Goal: Task Accomplishment & Management: Manage account settings

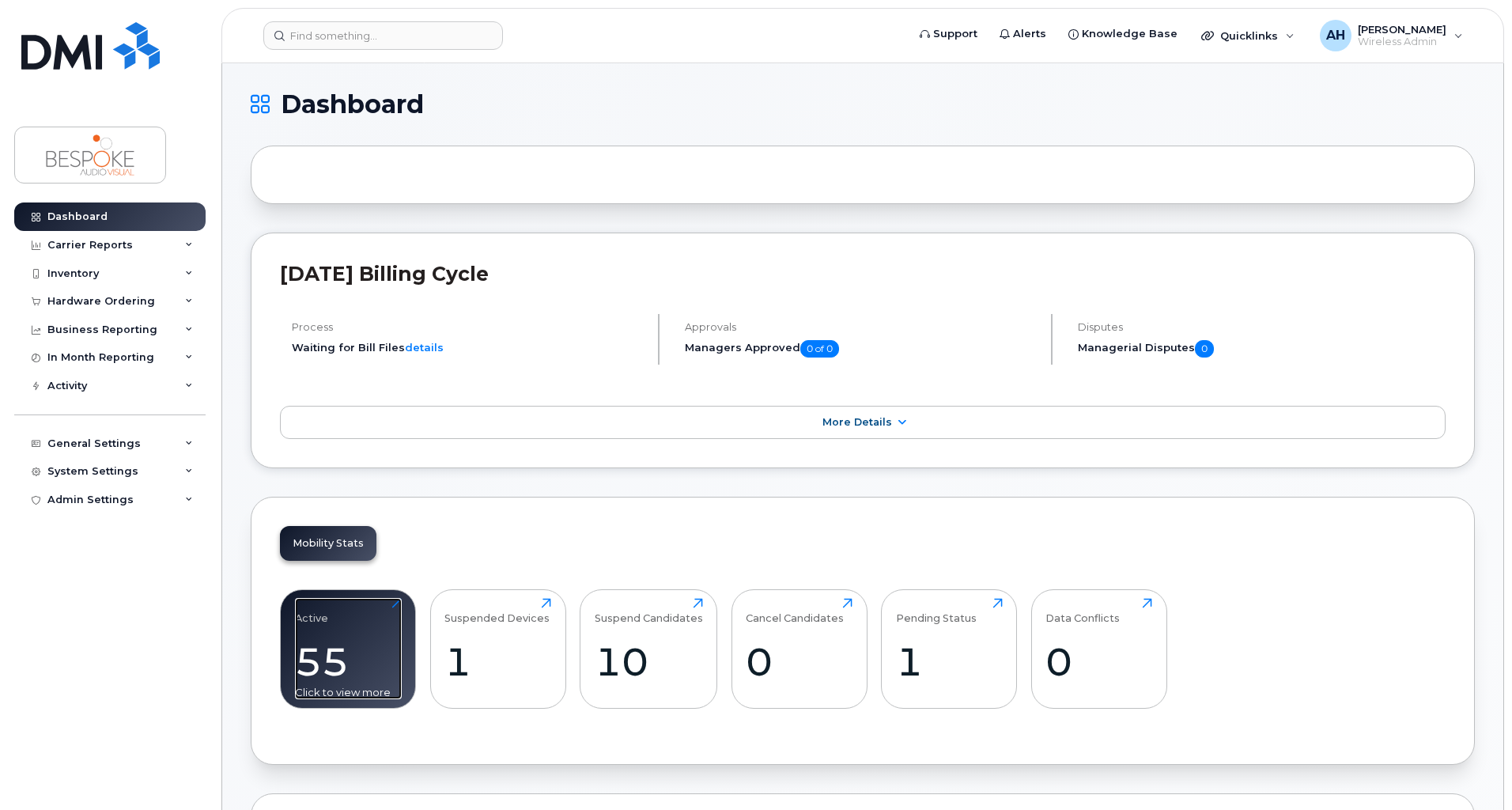
click at [331, 642] on div "55" at bounding box center [348, 662] width 107 height 47
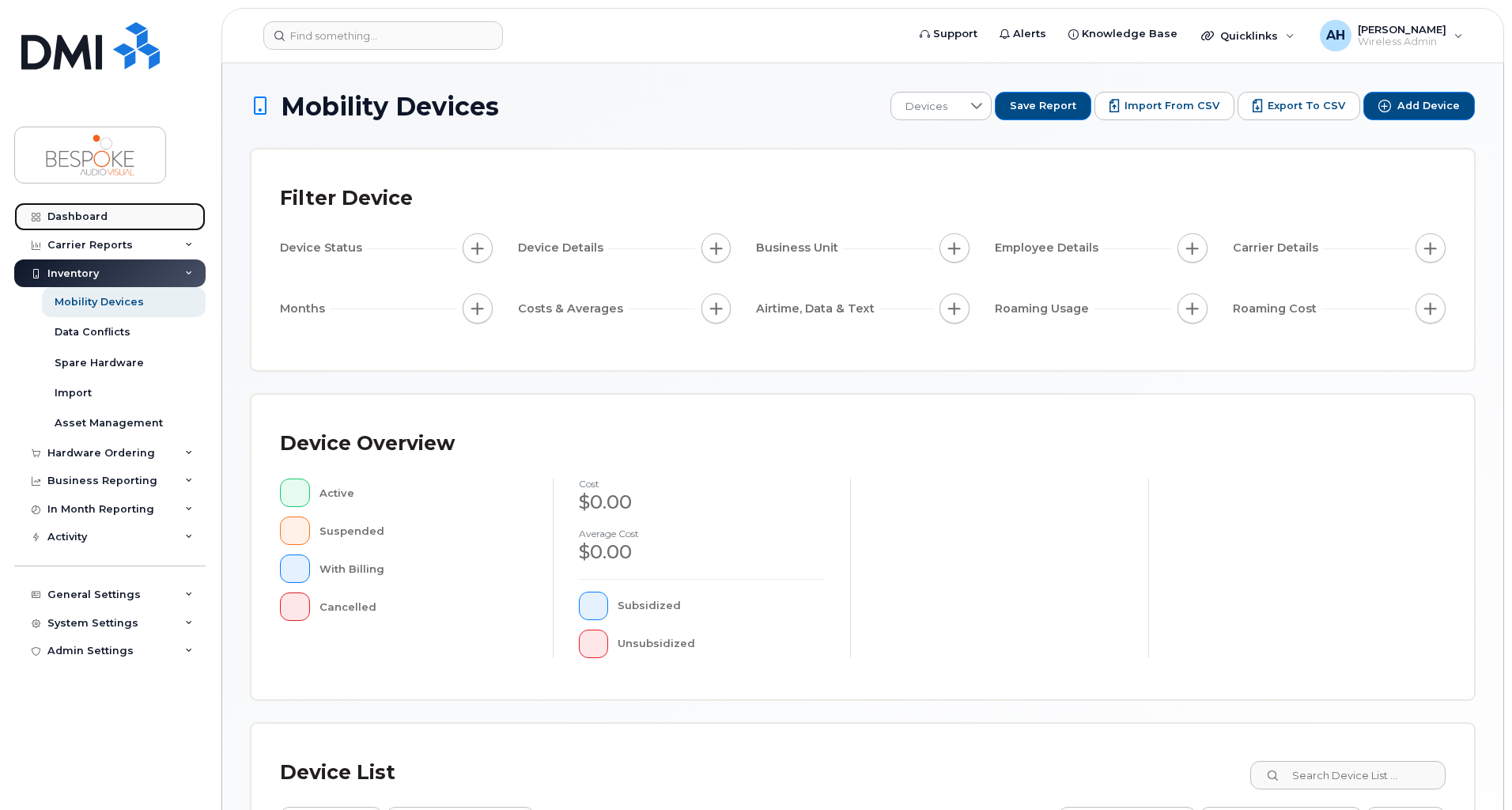
click at [90, 215] on div "Dashboard" at bounding box center [78, 216] width 60 height 12
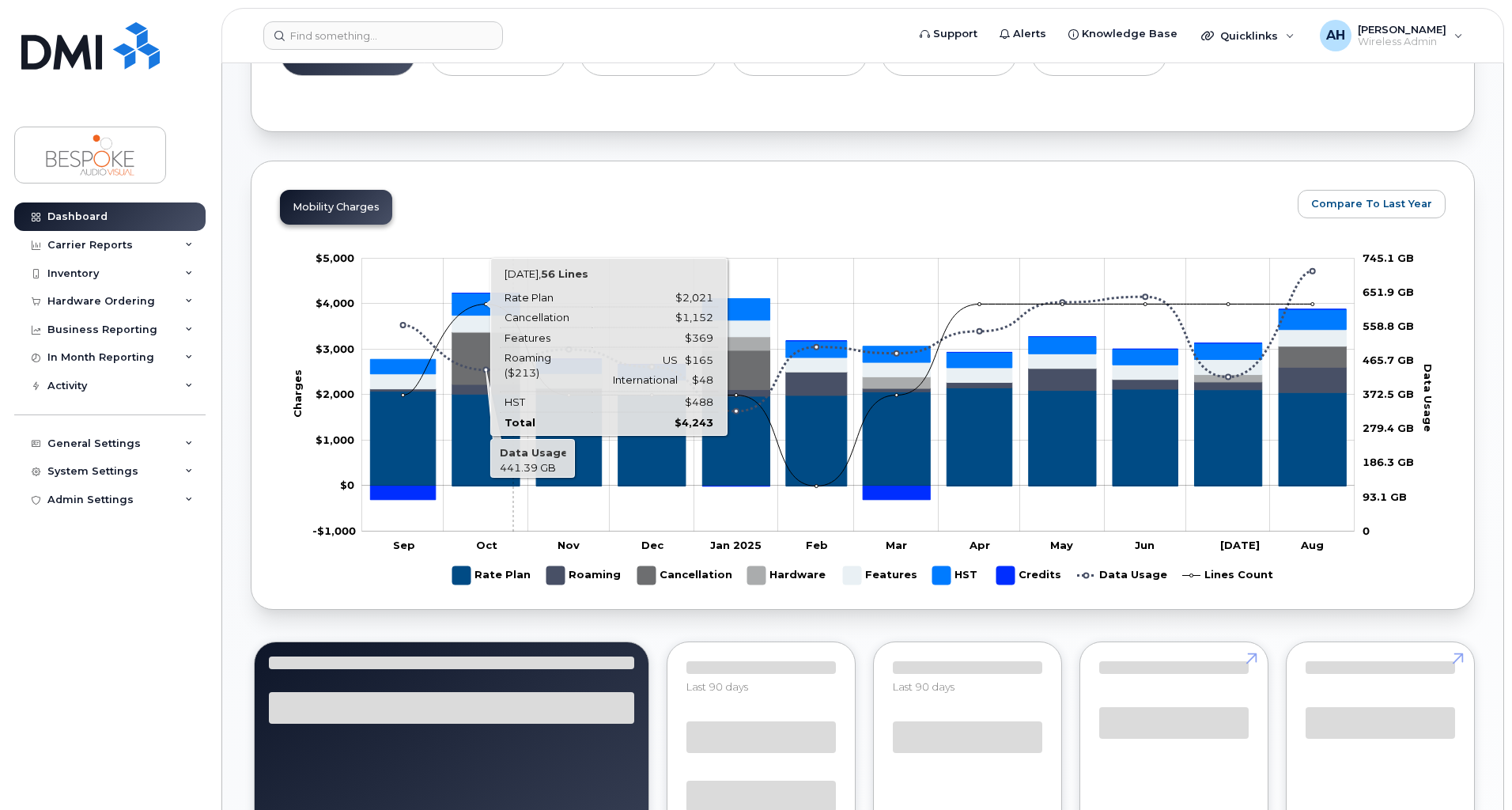
scroll to position [395, 0]
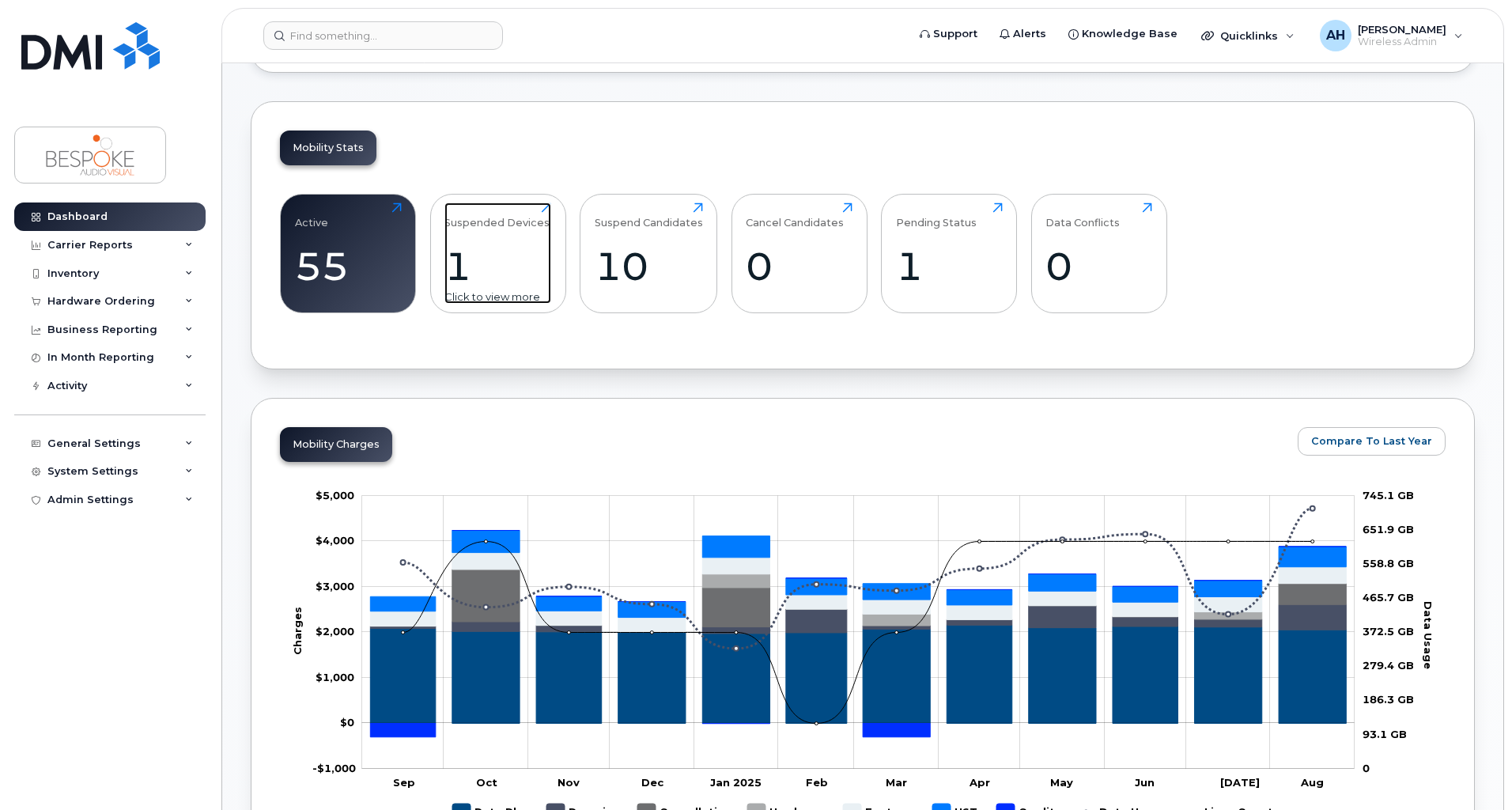
click at [501, 235] on div "Suspended Devices 1 Click to view more" at bounding box center [498, 254] width 107 height 101
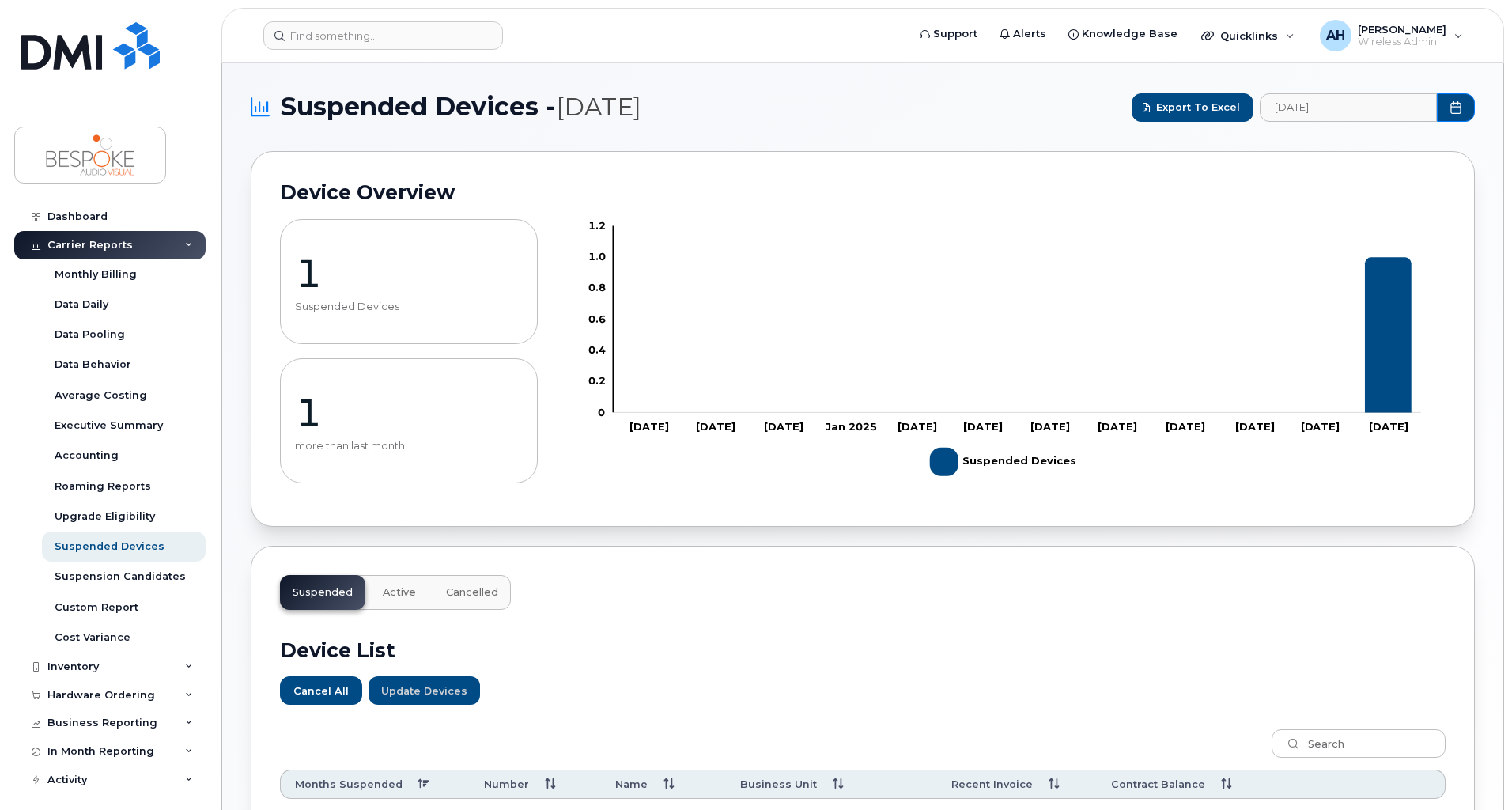
scroll to position [293, 0]
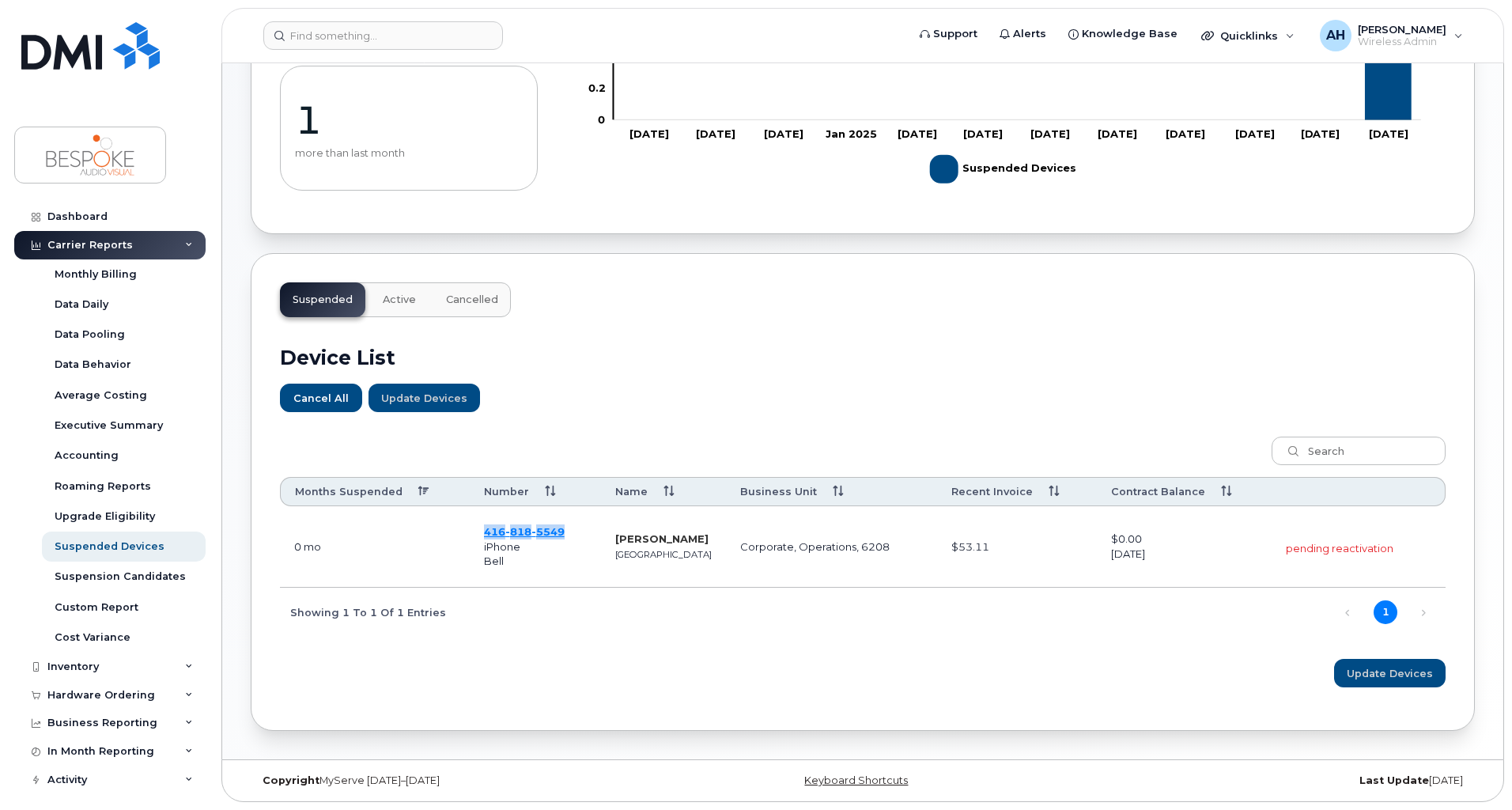
drag, startPoint x: 571, startPoint y: 532, endPoint x: 485, endPoint y: 539, distance: 86.3
click at [485, 539] on td "416 818 5549 iPhone Bell" at bounding box center [535, 547] width 131 height 81
copy span "416 818 5549"
click at [512, 533] on span "818" at bounding box center [518, 531] width 26 height 12
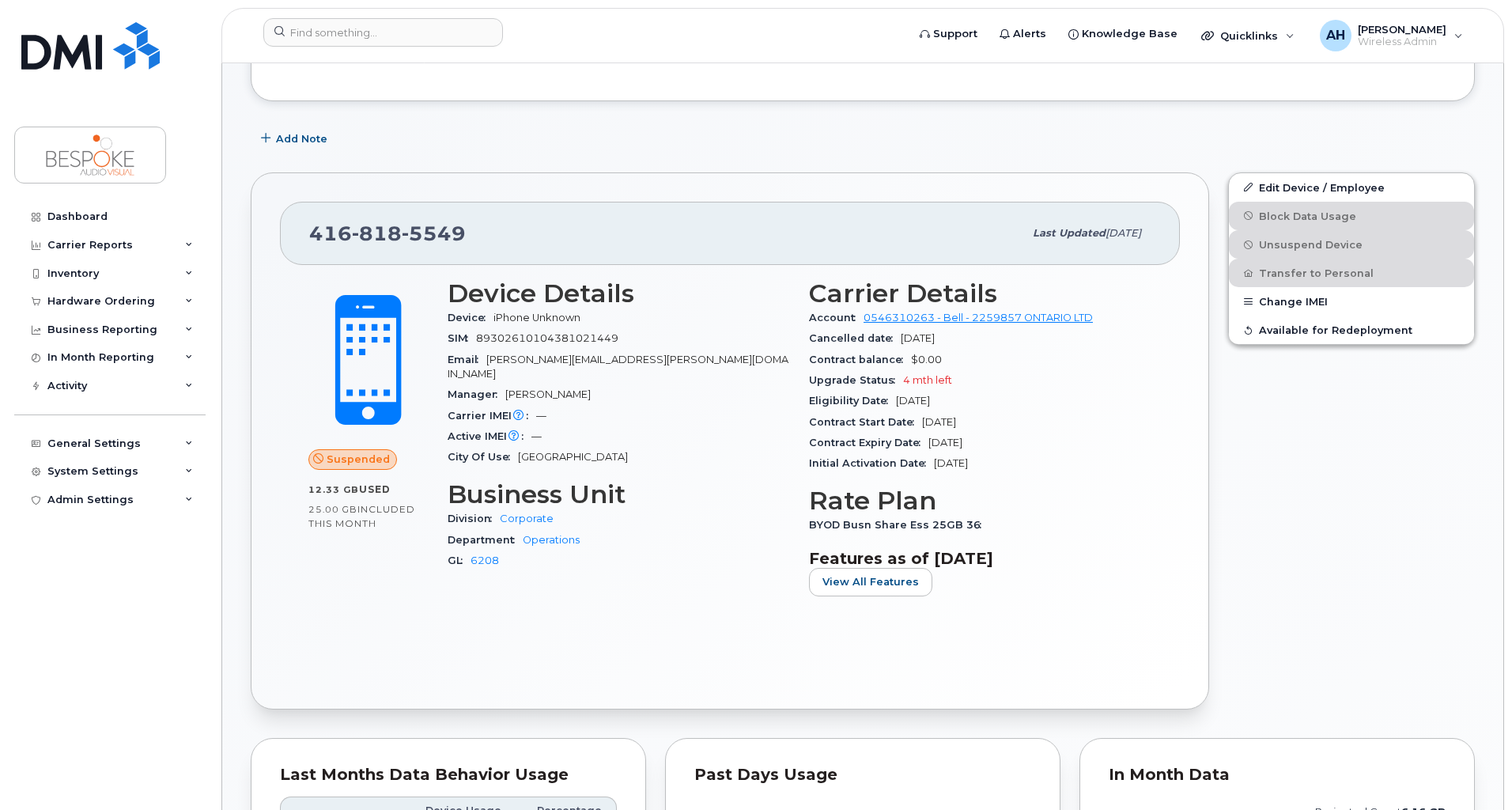
scroll to position [317, 0]
click at [1350, 191] on link "Edit Device / Employee" at bounding box center [1351, 190] width 245 height 29
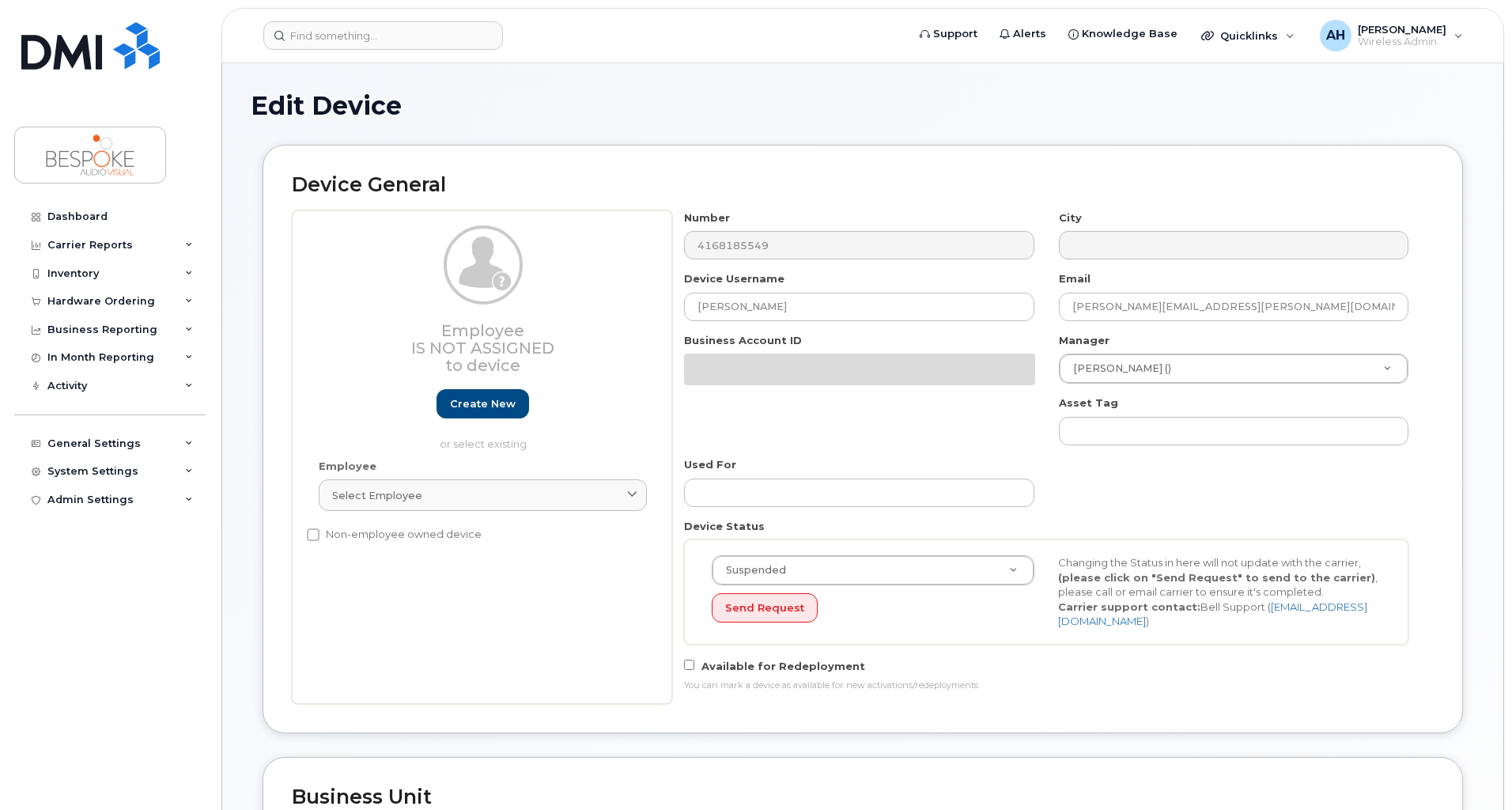
select select "5705982"
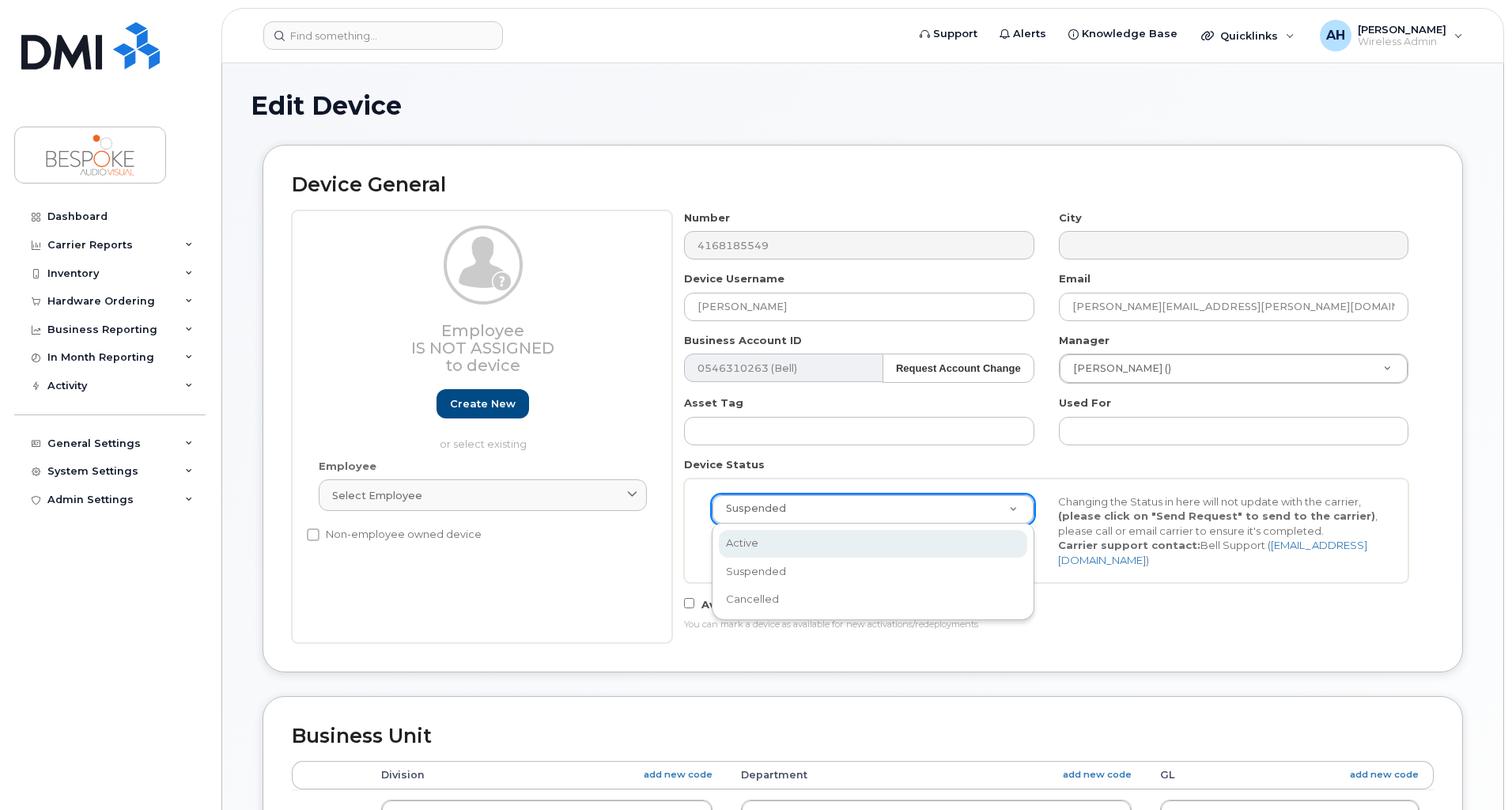
select select "active"
click at [760, 550] on button "Send Request" at bounding box center [765, 547] width 106 height 30
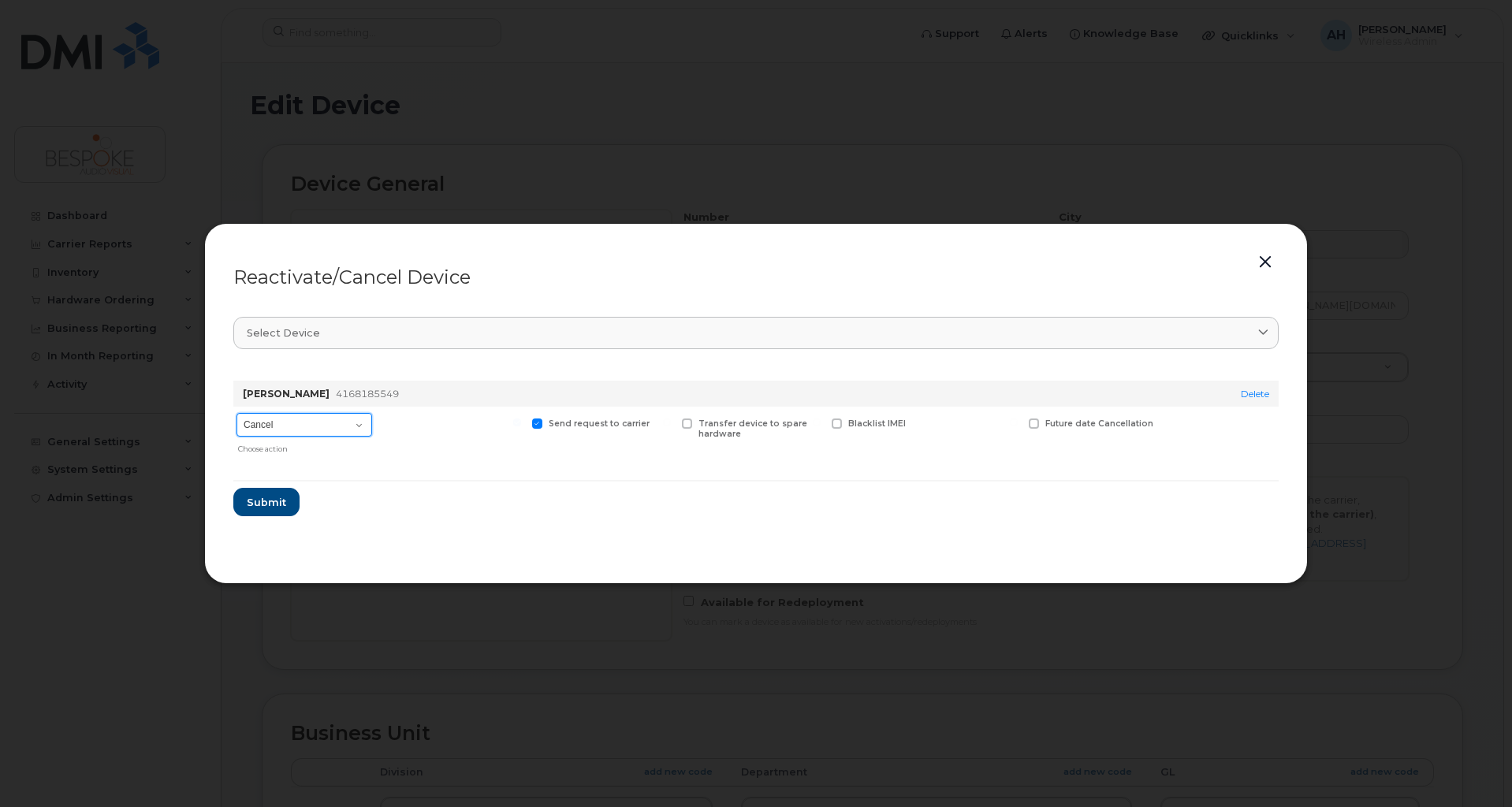
click at [330, 432] on select "Cancel Suspend - Extend Suspension Reactivate" at bounding box center [304, 424] width 135 height 24
select select "[object Object]"
click at [237, 413] on select "Cancel Suspend - Extend Suspension Reactivate" at bounding box center [304, 424] width 135 height 24
click at [280, 502] on span "Submit" at bounding box center [265, 503] width 39 height 15
click at [298, 424] on select "Cancel Suspend - Extend Suspension Reactivate" at bounding box center [304, 424] width 135 height 24
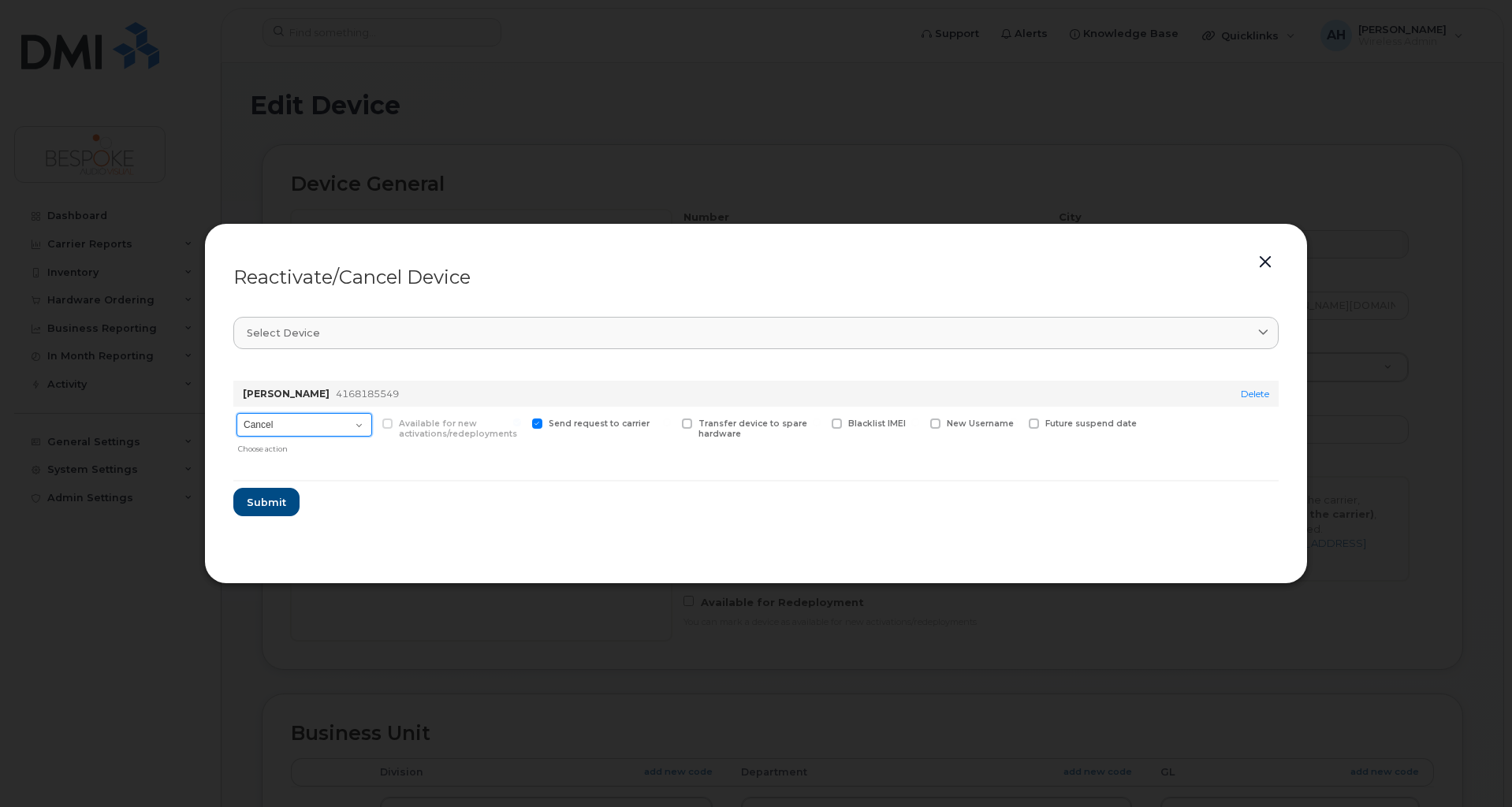
click at [237, 413] on select "Cancel Suspend - Extend Suspension Reactivate" at bounding box center [304, 424] width 135 height 24
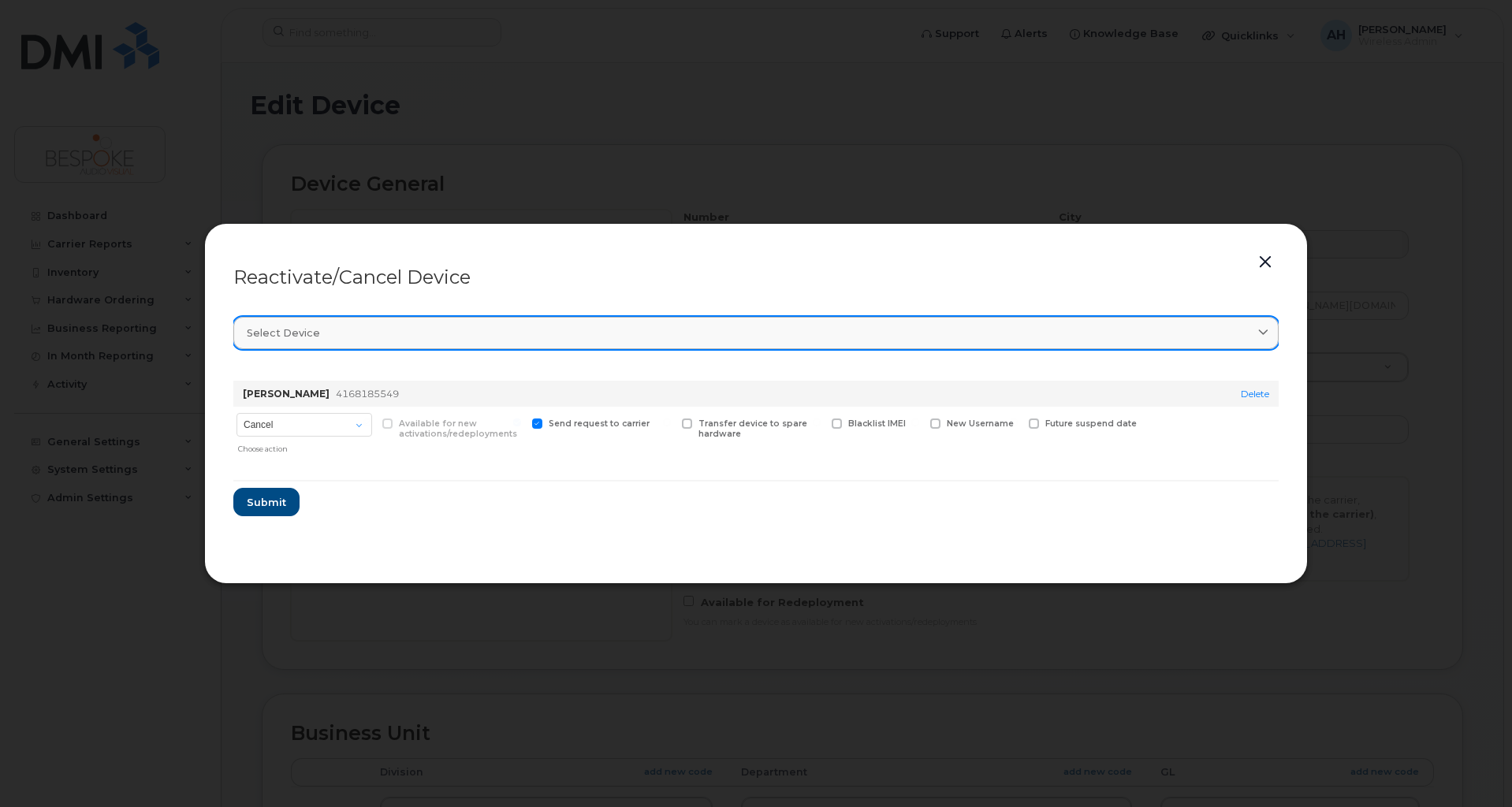
click at [1012, 325] on div "Select device" at bounding box center [756, 333] width 1019 height 15
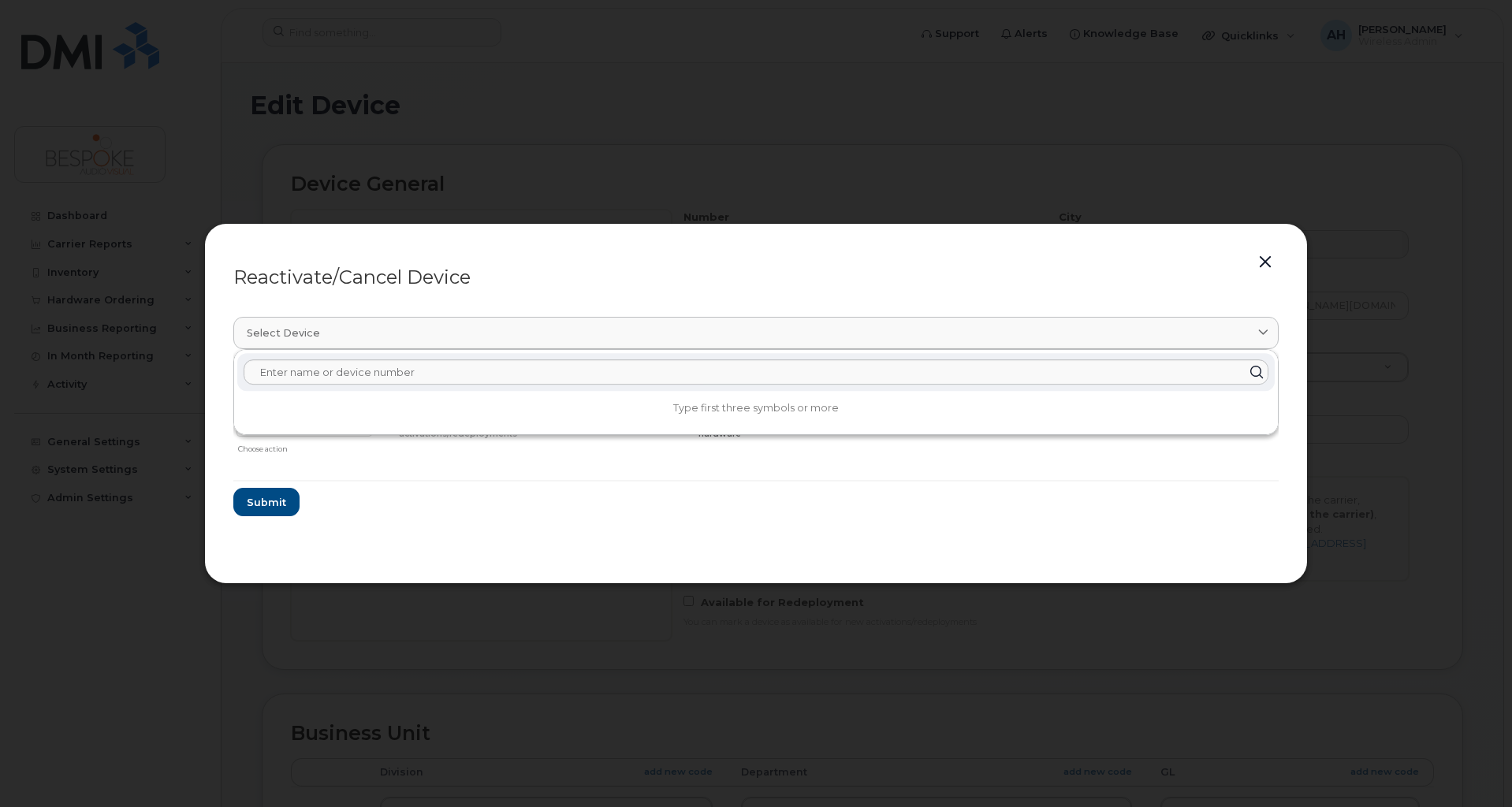
click at [1083, 288] on header "Reactivate/Cancel Device" at bounding box center [756, 277] width 1046 height 51
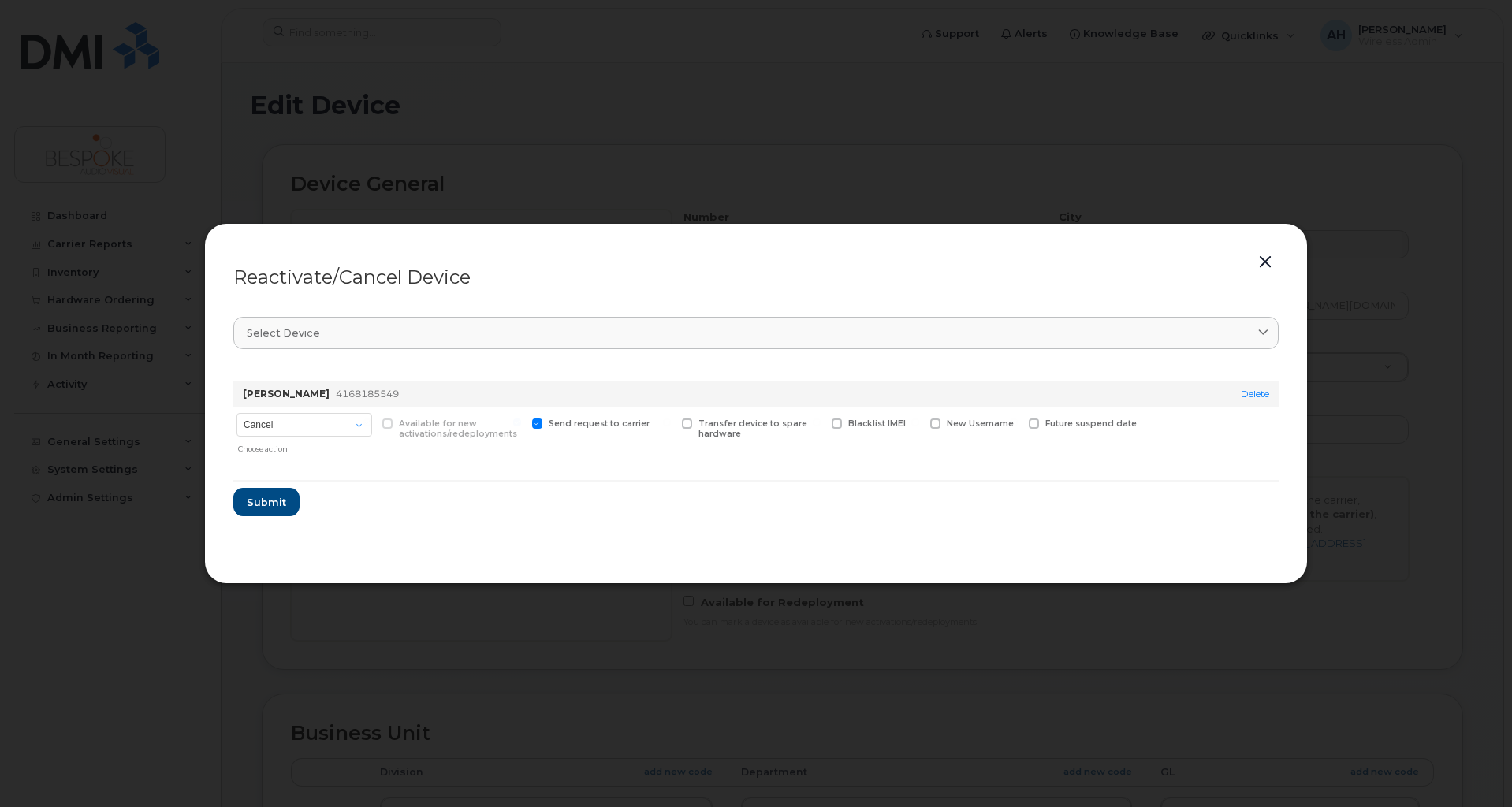
click at [1262, 259] on button "button" at bounding box center [1265, 262] width 24 height 22
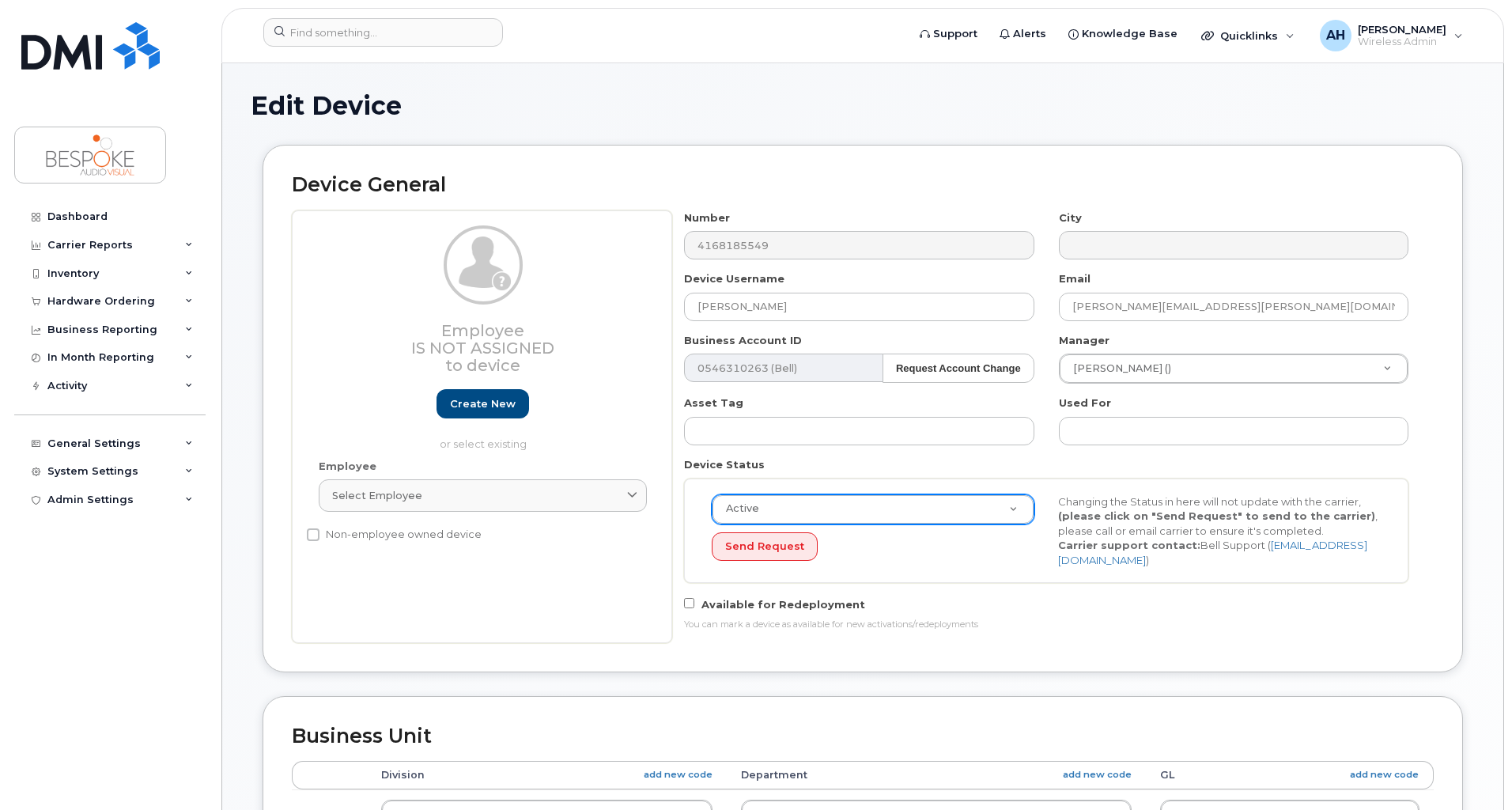
click at [678, 250] on div "Number 4168185549" at bounding box center [858, 236] width 374 height 50
click at [1320, 550] on link "[EMAIL_ADDRESS][DOMAIN_NAME]" at bounding box center [1212, 552] width 309 height 28
